Goal: Subscribe to service/newsletter

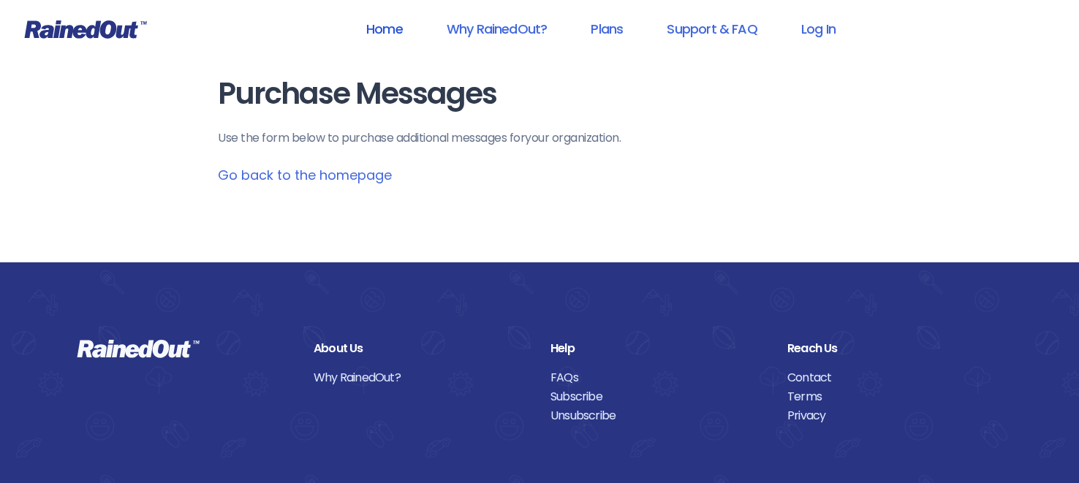
click at [388, 26] on link "Home" at bounding box center [384, 28] width 75 height 33
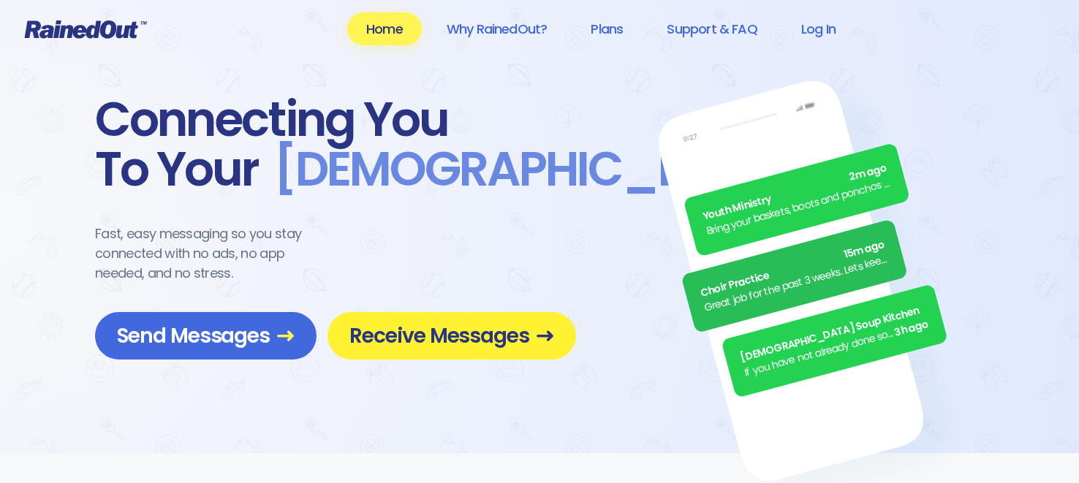
click at [419, 334] on span "Receive Messages" at bounding box center [451, 336] width 205 height 26
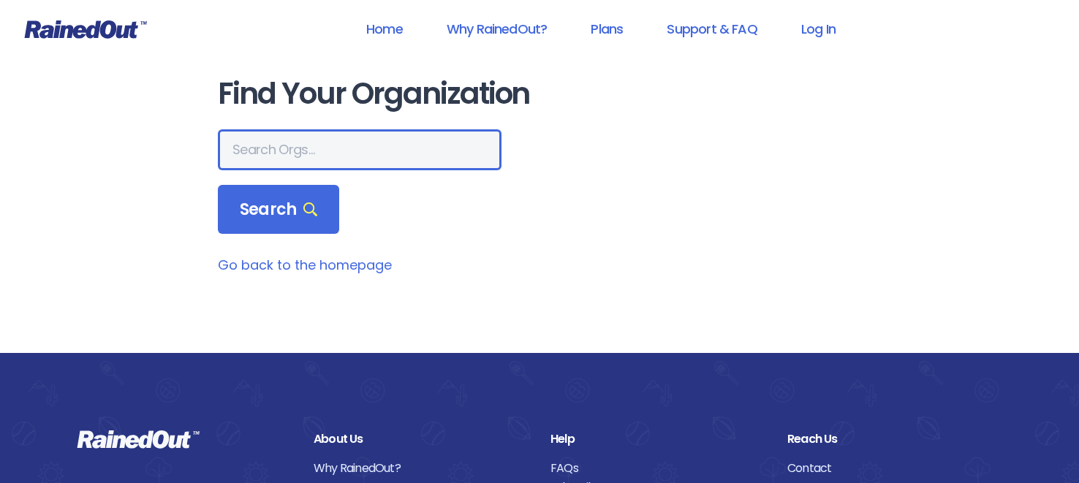
click at [263, 154] on input "text" at bounding box center [360, 149] width 284 height 41
type input "mprd tennis"
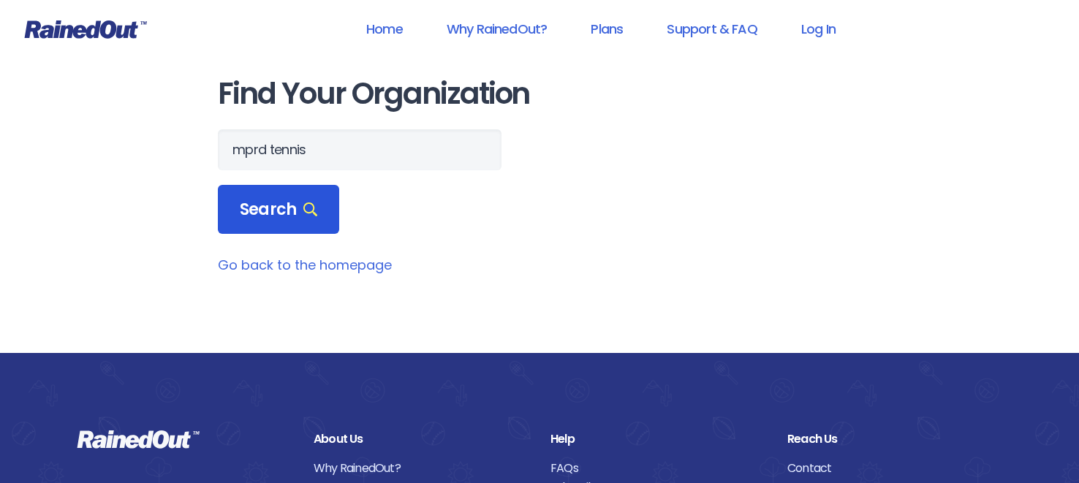
click at [295, 207] on span "Search" at bounding box center [278, 210] width 77 height 20
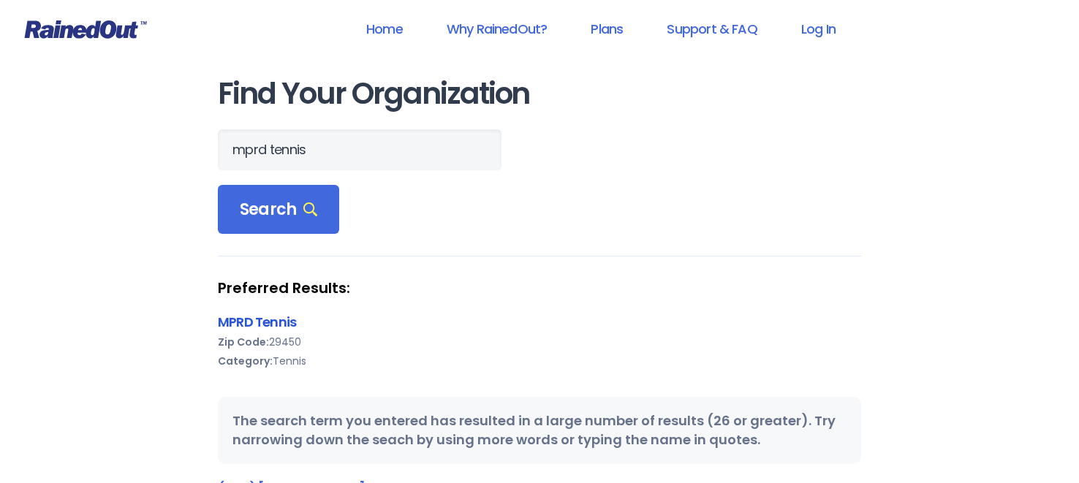
click at [266, 317] on link "MPRD Tennis" at bounding box center [257, 322] width 78 height 18
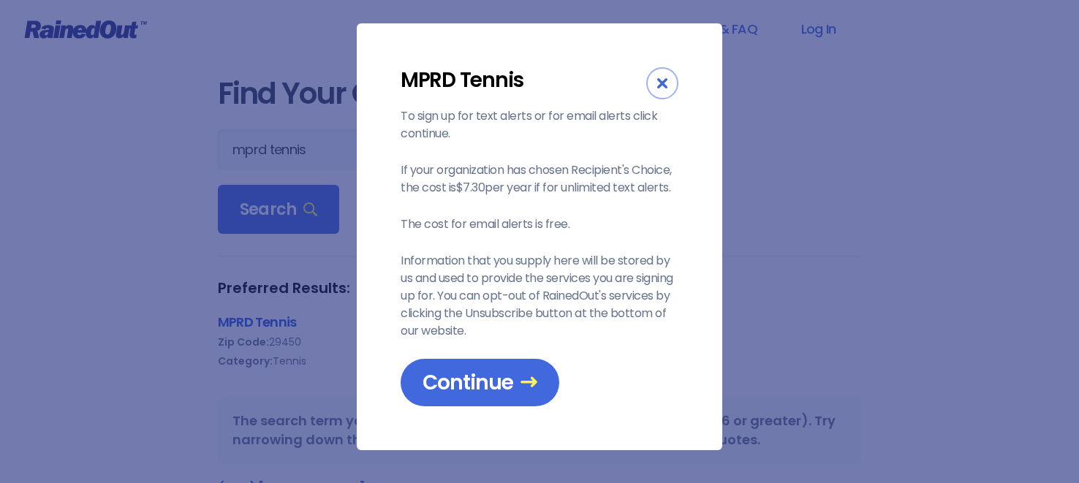
click at [266, 317] on div "MPRD Tennis To sign up for text alerts or for email alerts click continue. If y…" at bounding box center [539, 241] width 1079 height 483
click at [444, 376] on span "Continue" at bounding box center [479, 383] width 115 height 26
